Goal: Information Seeking & Learning: Learn about a topic

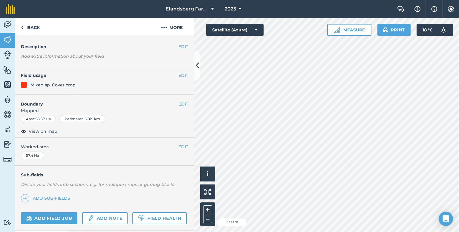
scroll to position [30, 0]
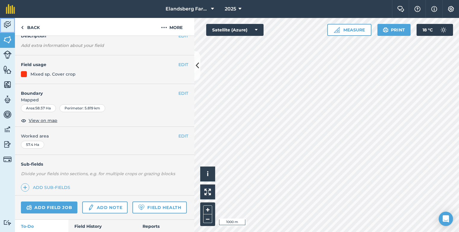
click at [9, 28] on img at bounding box center [7, 24] width 8 height 9
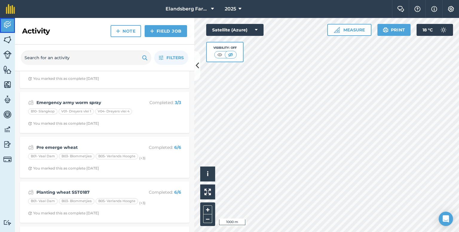
scroll to position [2064, 0]
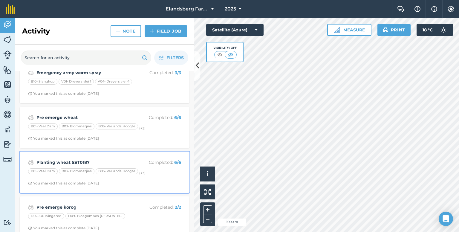
click at [124, 159] on strong "Planting wheat SST0187" at bounding box center [83, 162] width 95 height 7
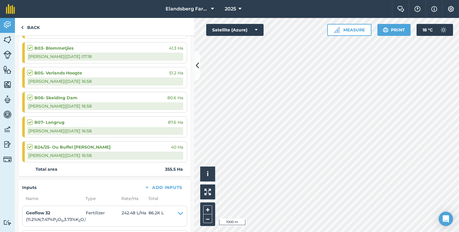
scroll to position [120, 0]
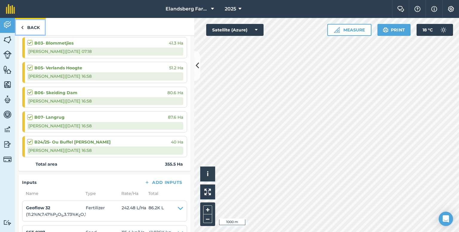
click at [36, 27] on link "Back" at bounding box center [30, 27] width 31 height 18
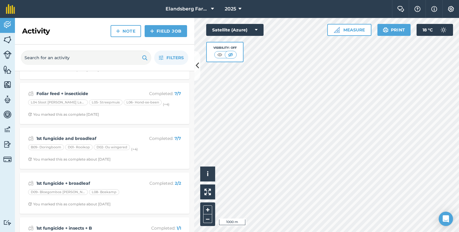
scroll to position [449, 0]
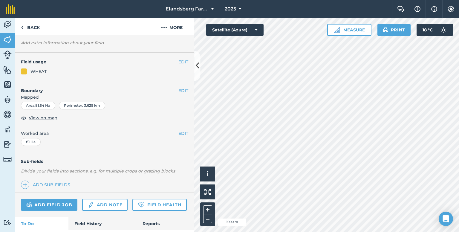
scroll to position [65, 0]
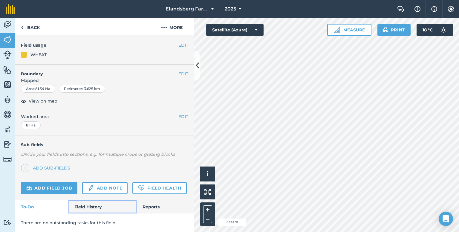
click at [97, 203] on link "Field History" at bounding box center [103, 206] width 68 height 13
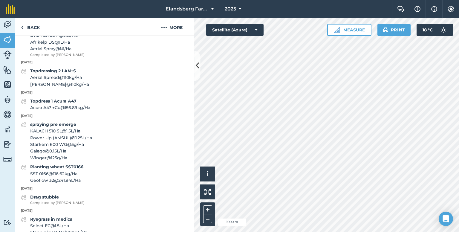
scroll to position [364, 0]
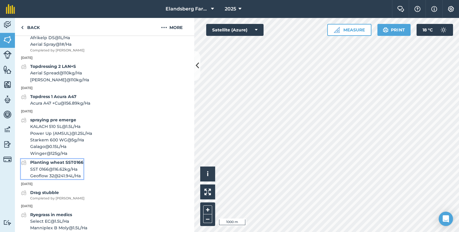
click at [65, 165] on strong "Planting wheat SST0166" at bounding box center [56, 162] width 53 height 5
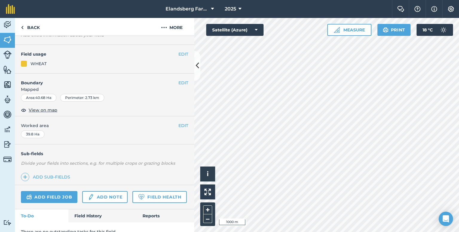
scroll to position [65, 0]
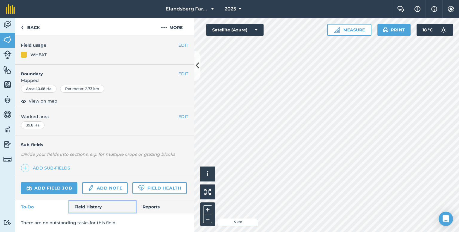
click at [99, 207] on link "Field History" at bounding box center [103, 206] width 68 height 13
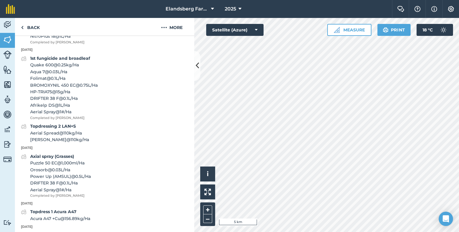
scroll to position [394, 0]
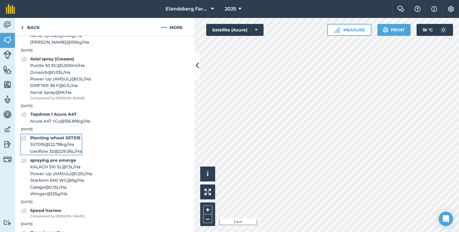
click at [57, 141] on strong "Planting wheat SST015" at bounding box center [55, 137] width 50 height 5
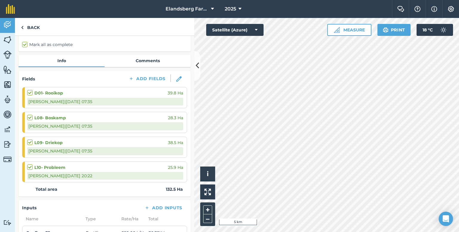
scroll to position [120, 0]
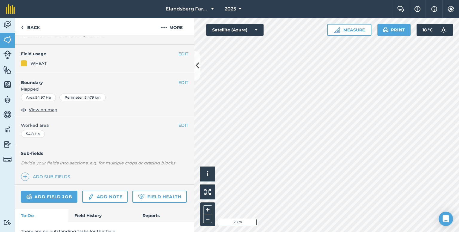
scroll to position [65, 0]
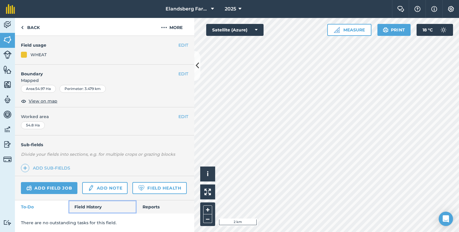
click at [95, 205] on link "Field History" at bounding box center [103, 206] width 68 height 13
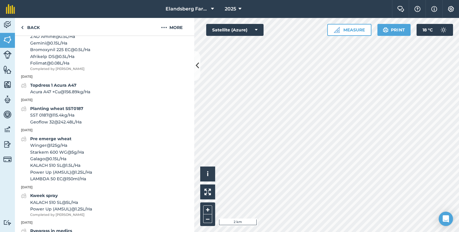
scroll to position [424, 0]
click at [65, 112] on strong "Planting wheat SST0187" at bounding box center [56, 108] width 53 height 5
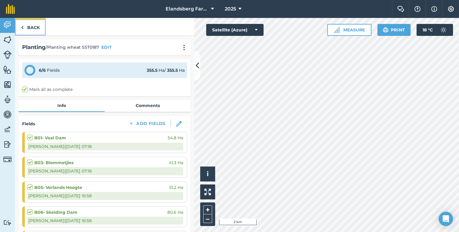
click at [30, 28] on link "Back" at bounding box center [30, 27] width 31 height 18
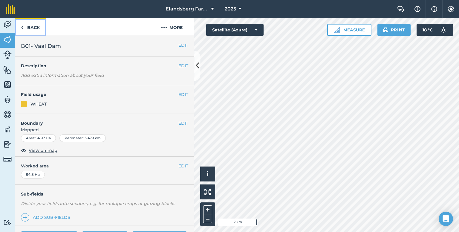
click at [39, 26] on link "Back" at bounding box center [30, 27] width 31 height 18
